Goal: Information Seeking & Learning: Learn about a topic

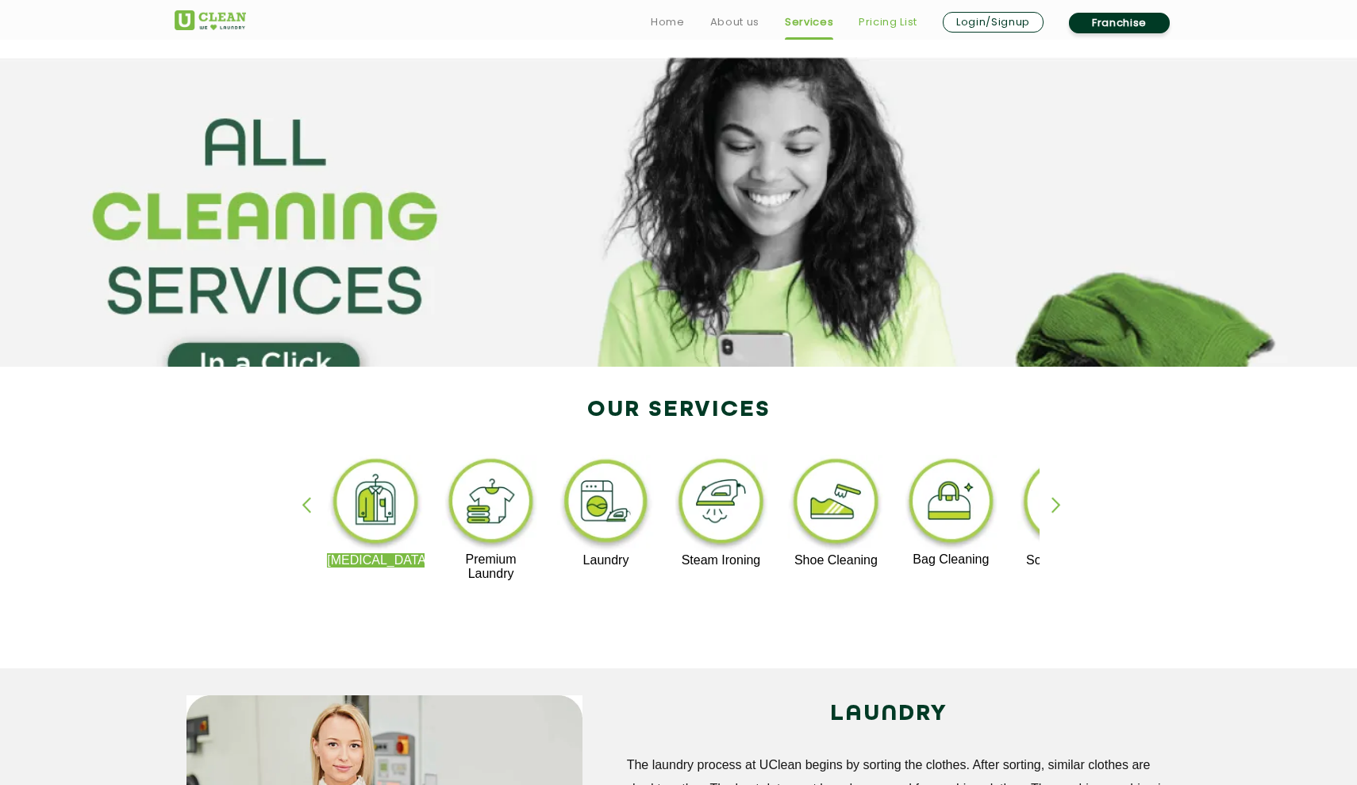
click at [887, 25] on link "Pricing List" at bounding box center [888, 22] width 59 height 19
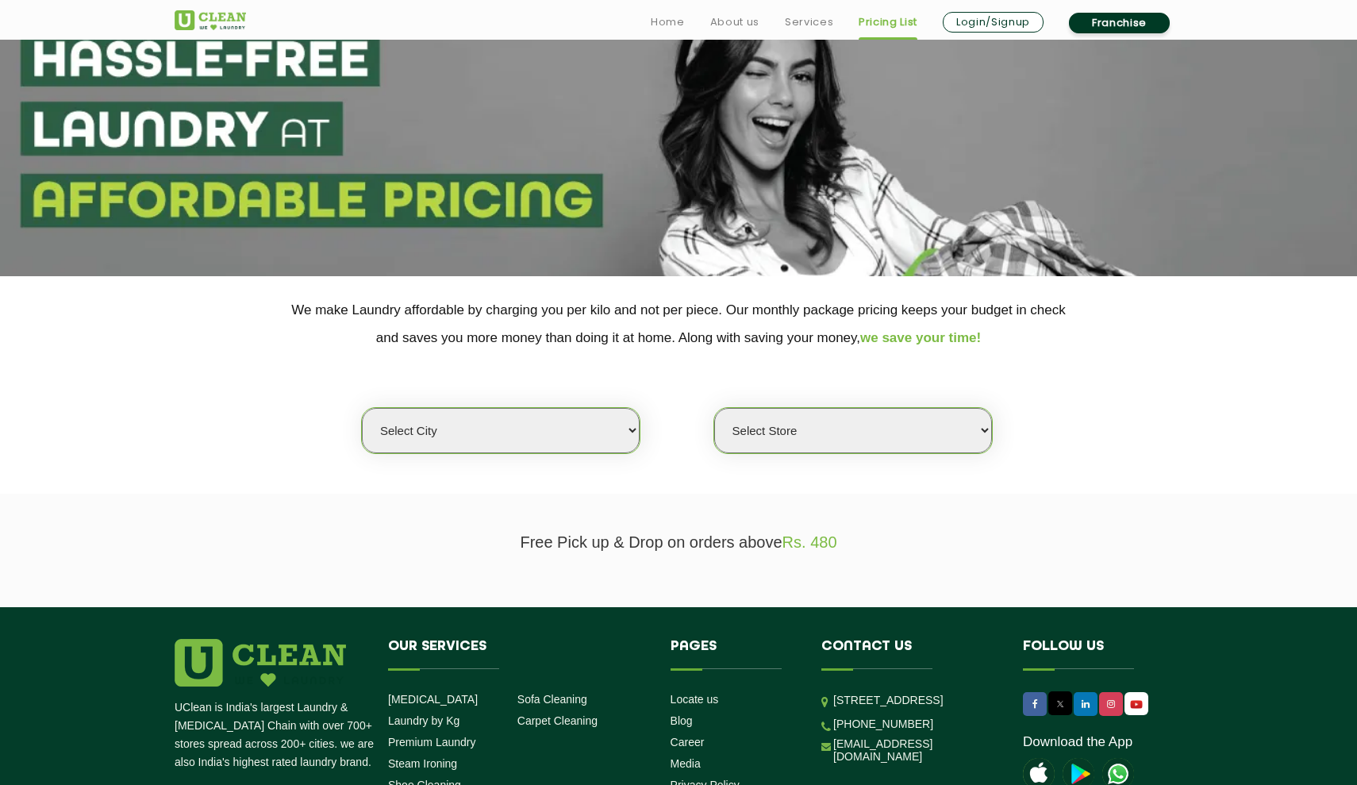
select select "0"
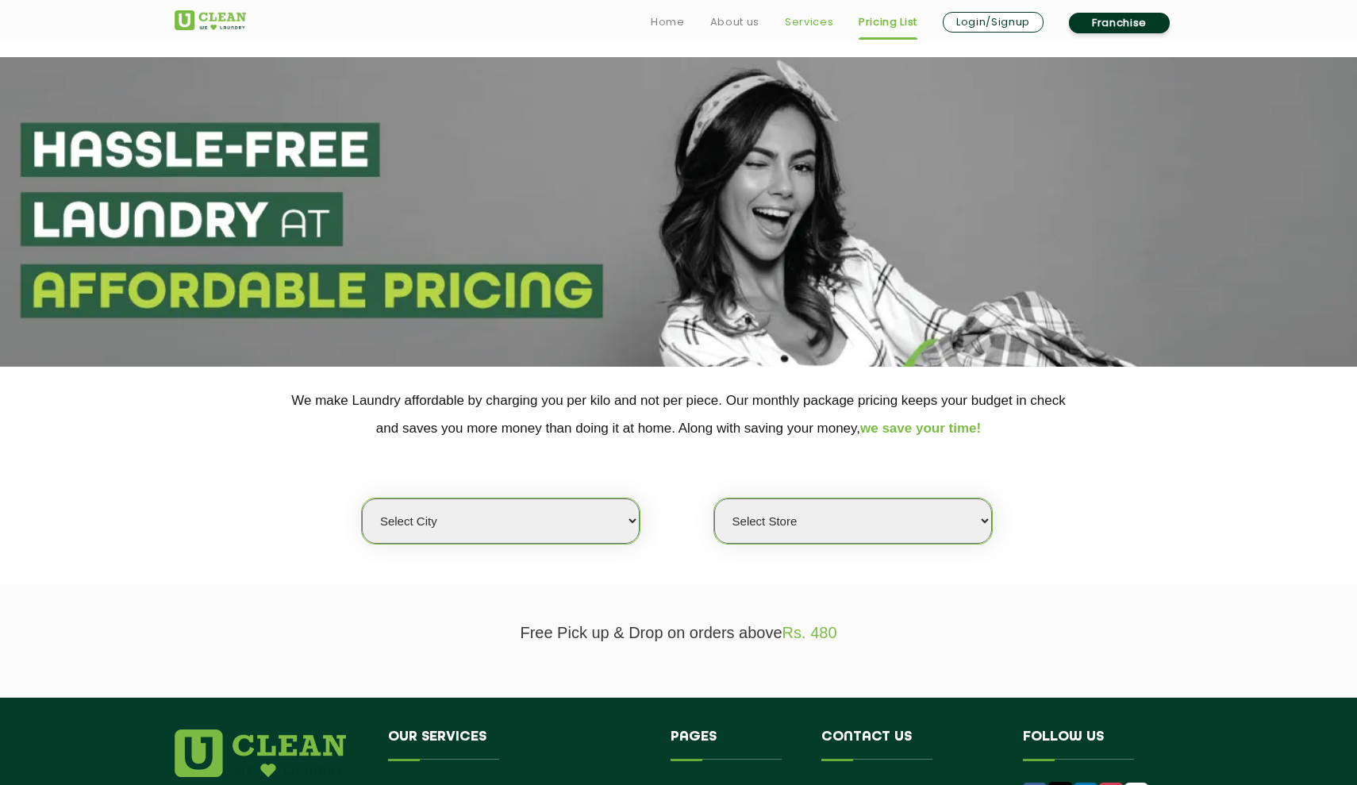
drag, startPoint x: 781, startPoint y: 17, endPoint x: 793, endPoint y: 18, distance: 11.9
click at [788, 17] on ul "Home About us Services Pricing List Login/Signup Franchise" at bounding box center [910, 22] width 544 height 25
click at [798, 19] on link "Services" at bounding box center [809, 22] width 48 height 19
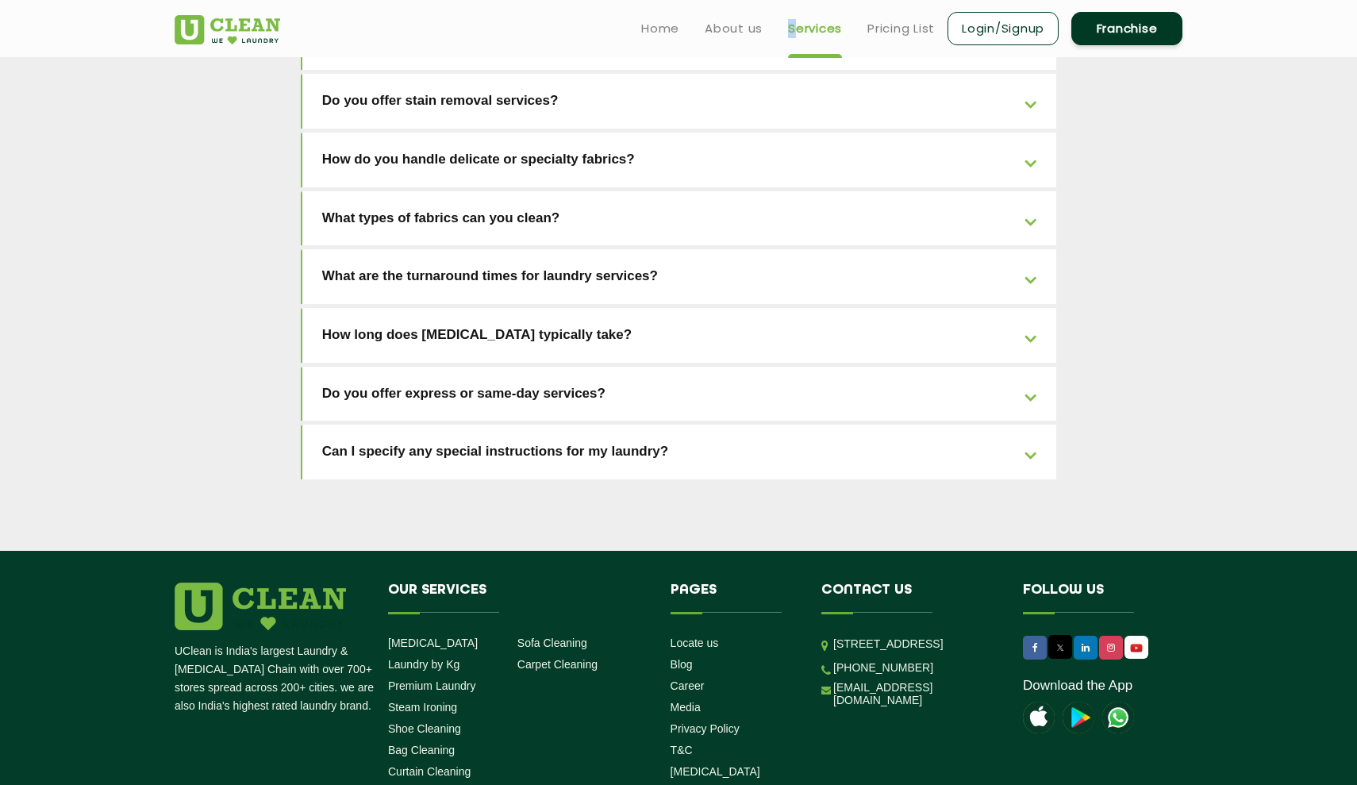
scroll to position [3412, 0]
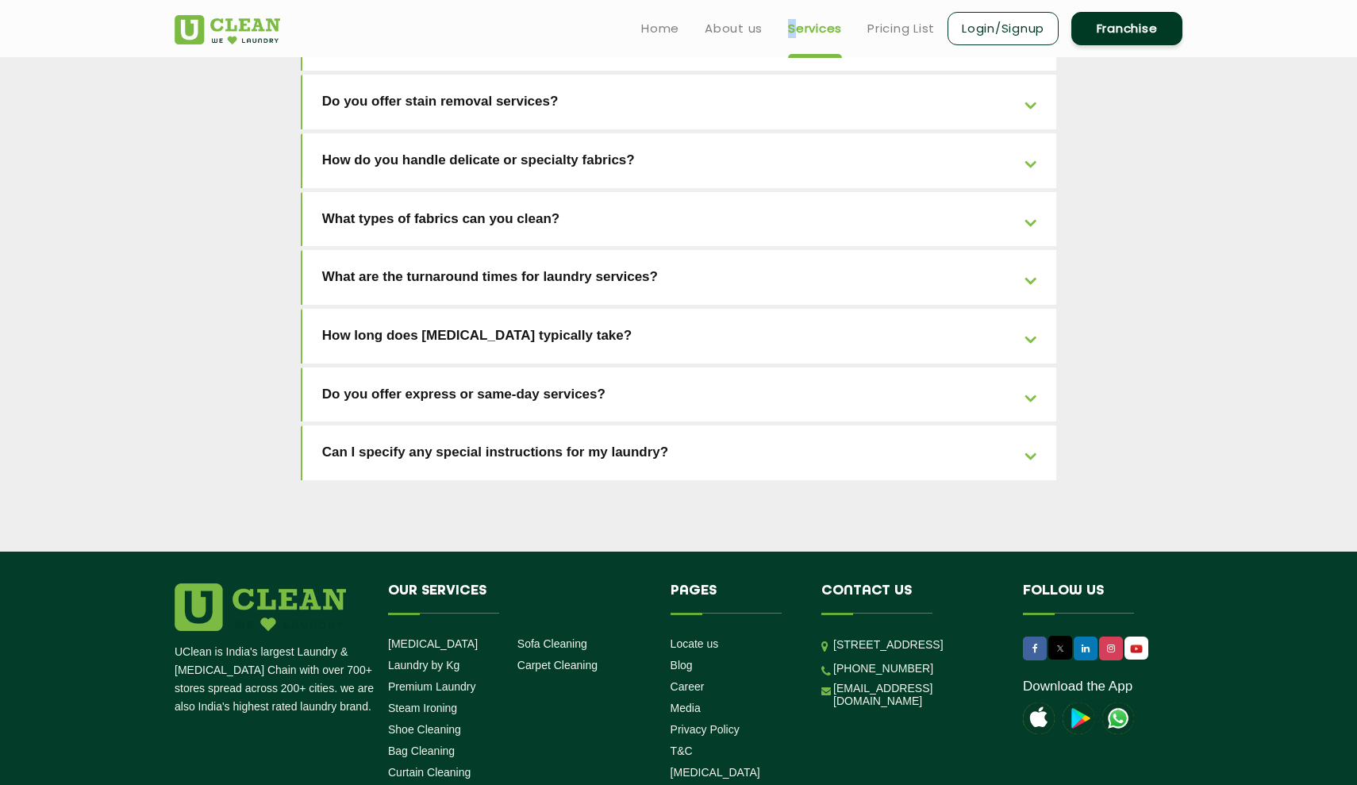
click at [1037, 425] on link "Can I specify any special instructions for my laundry?" at bounding box center [679, 452] width 755 height 55
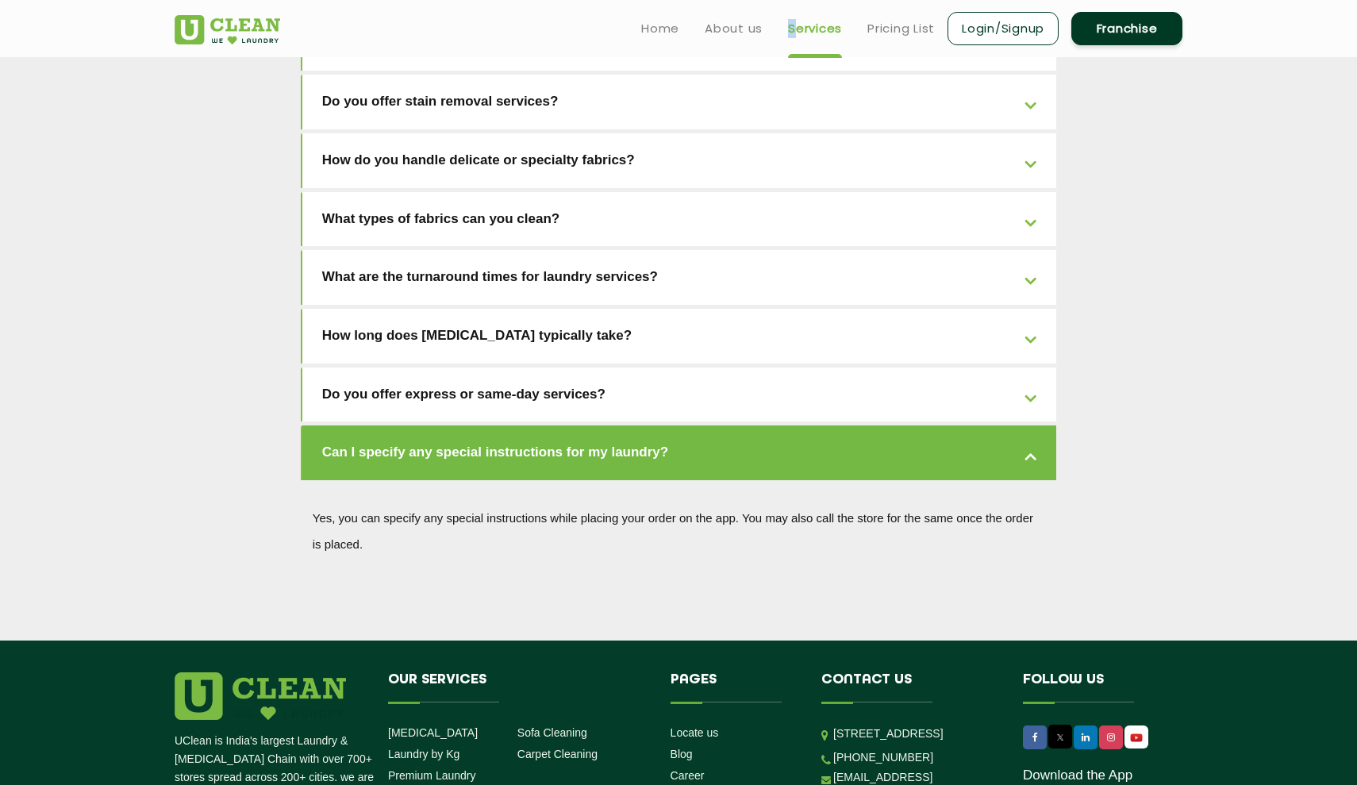
click at [1031, 425] on link "Can I specify any special instructions for my laundry?" at bounding box center [679, 452] width 755 height 55
click at [714, 22] on link "About us" at bounding box center [734, 28] width 58 height 19
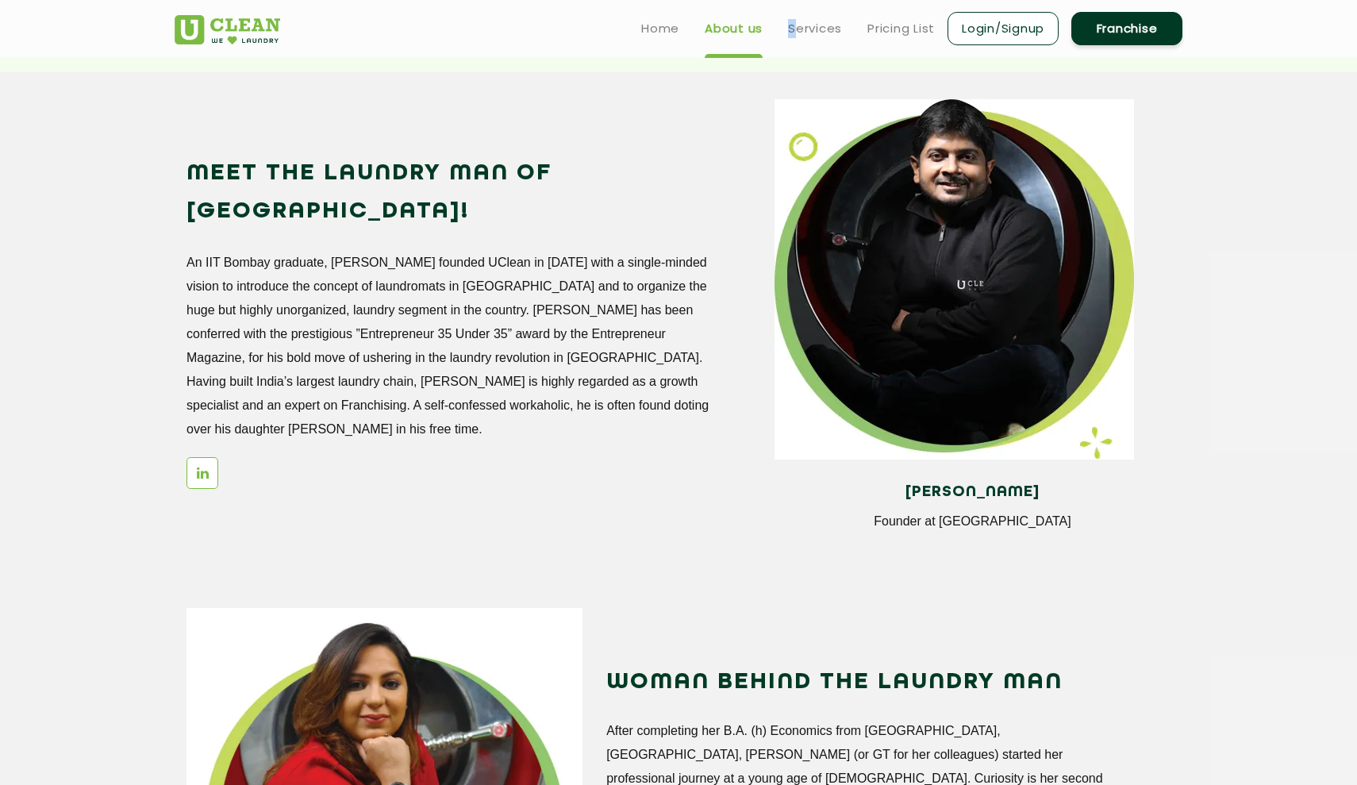
scroll to position [1367, 0]
